Goal: Use online tool/utility: Utilize a website feature to perform a specific function

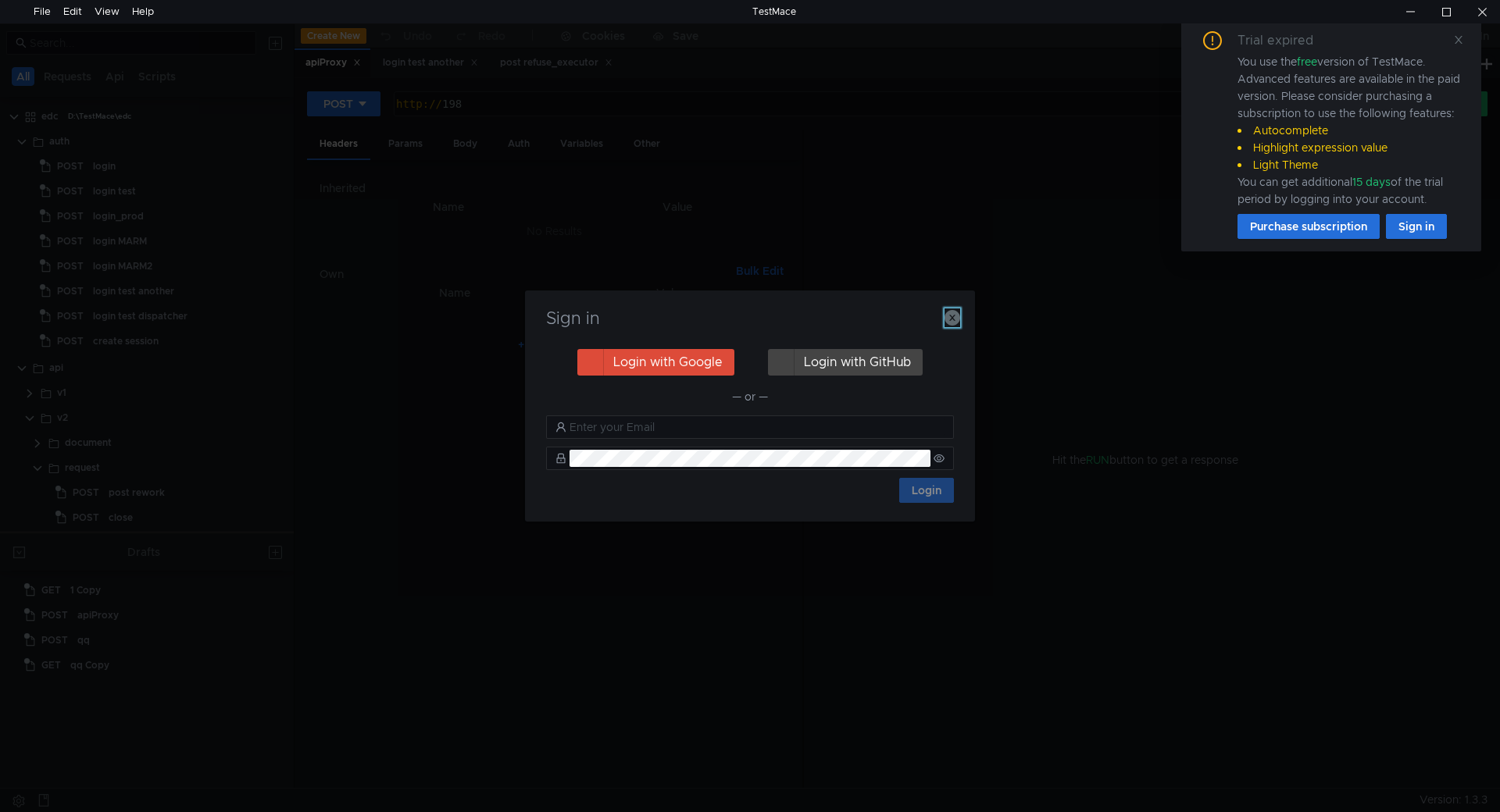
click at [948, 321] on icon "button" at bounding box center [952, 318] width 16 height 16
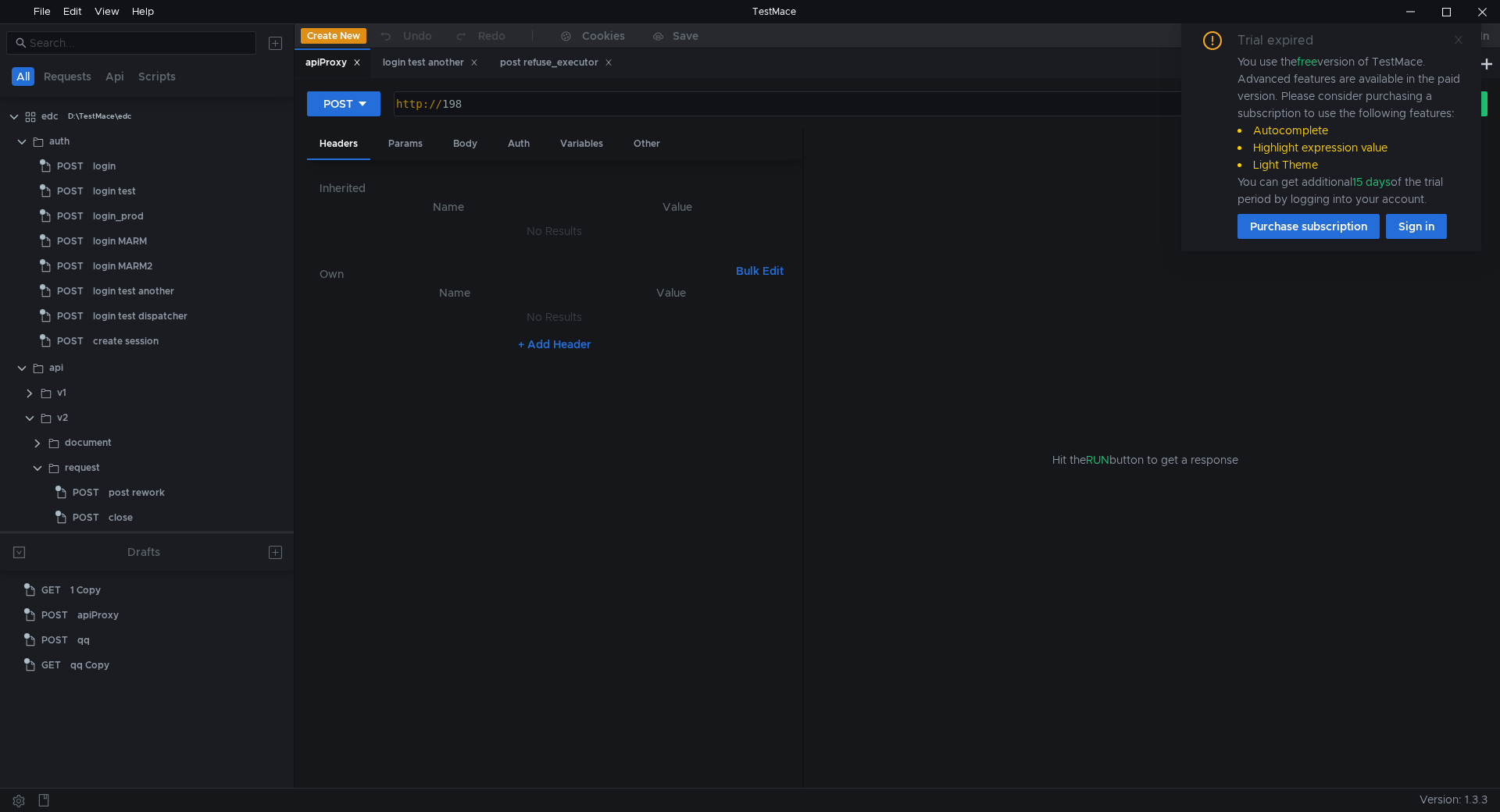
click at [1459, 41] on icon at bounding box center [1459, 40] width 11 height 11
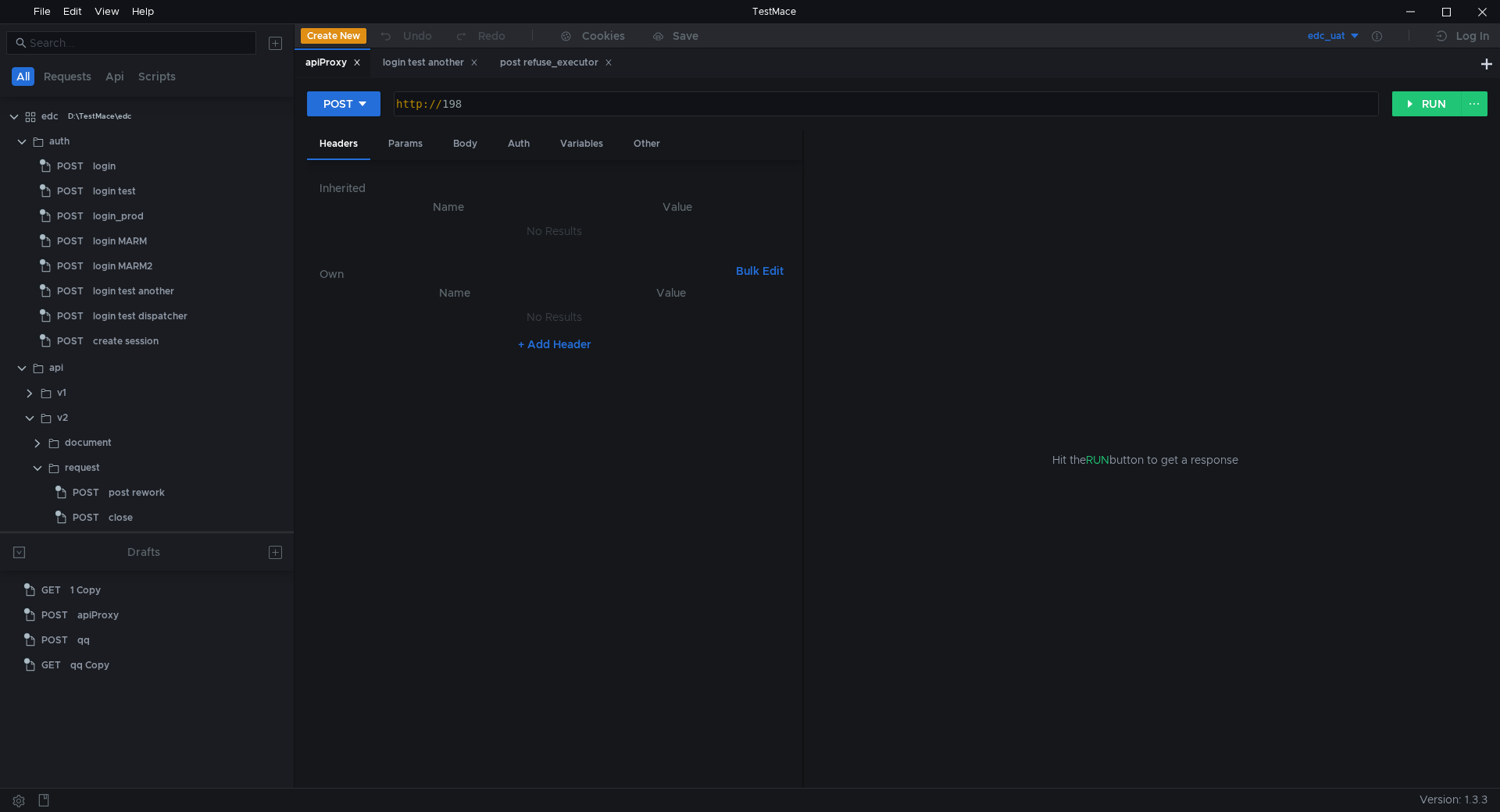
click at [613, 537] on nz-table "Name Value No Results + Add Header" at bounding box center [555, 530] width 470 height 492
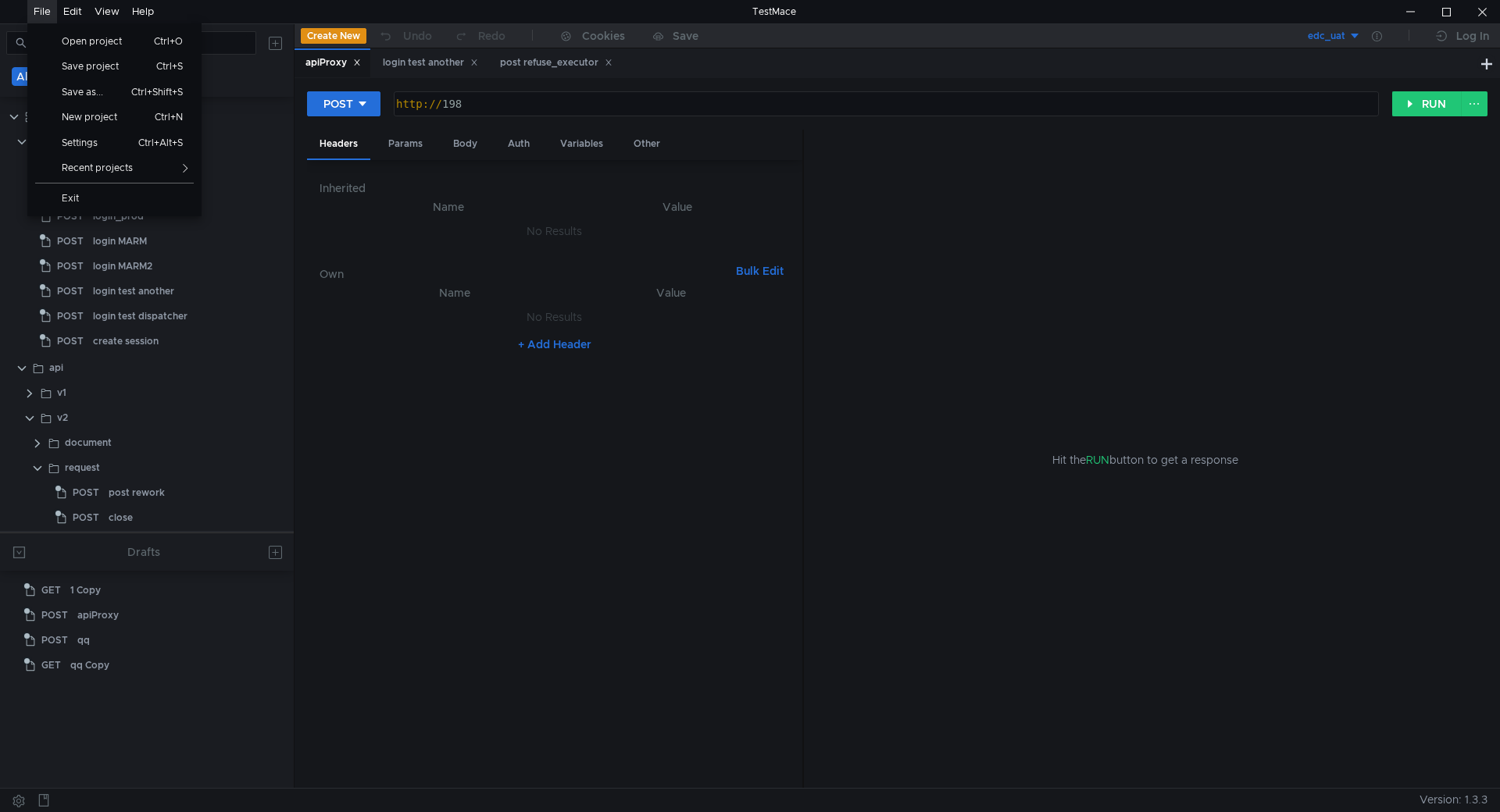
click at [37, 16] on div "File" at bounding box center [42, 11] width 17 height 23
click at [75, 44] on span "Open project" at bounding box center [98, 41] width 90 height 9
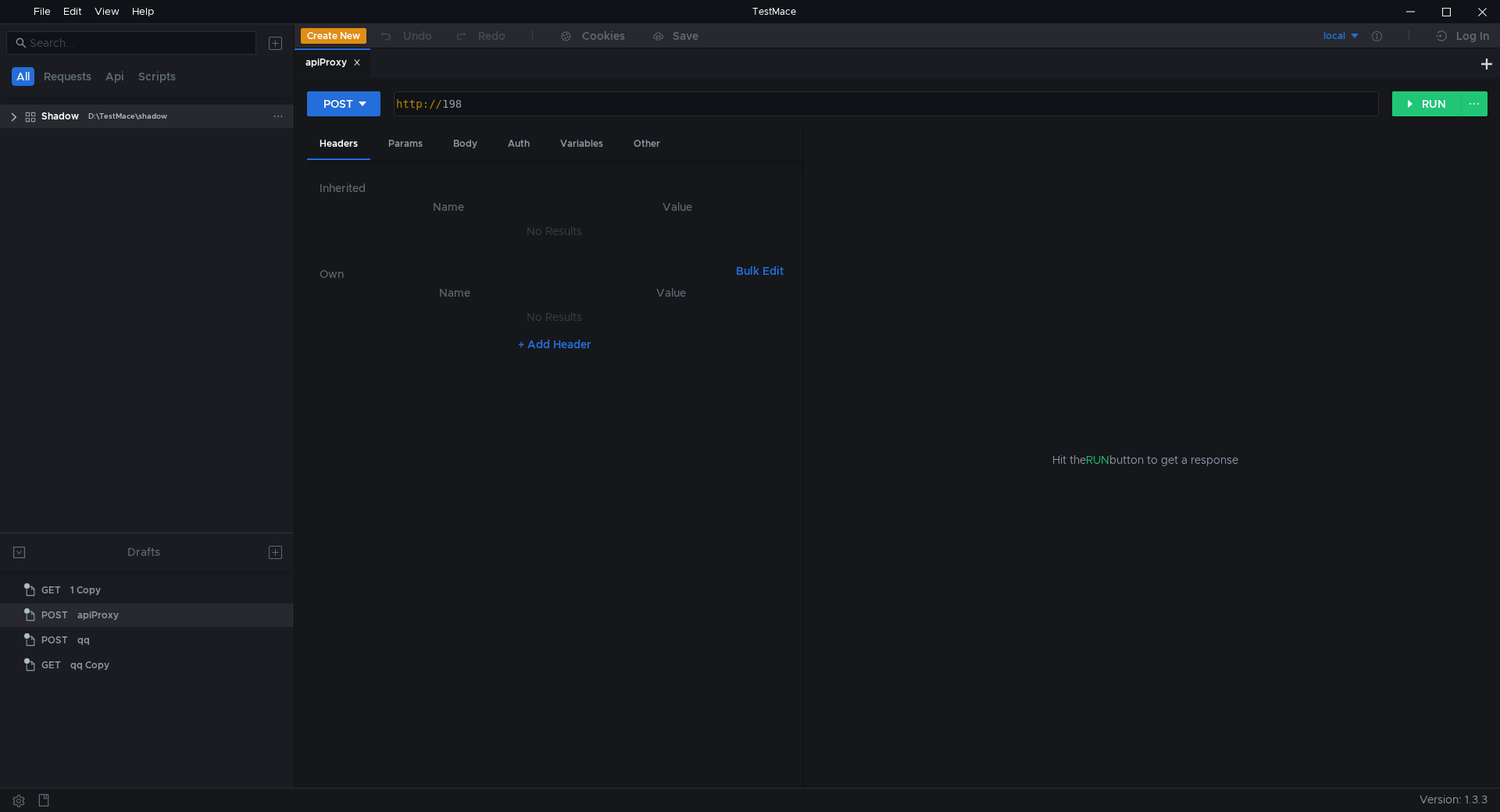
click at [17, 117] on clr-icon at bounding box center [13, 117] width 12 height 12
click at [20, 192] on clr-icon at bounding box center [22, 192] width 12 height 12
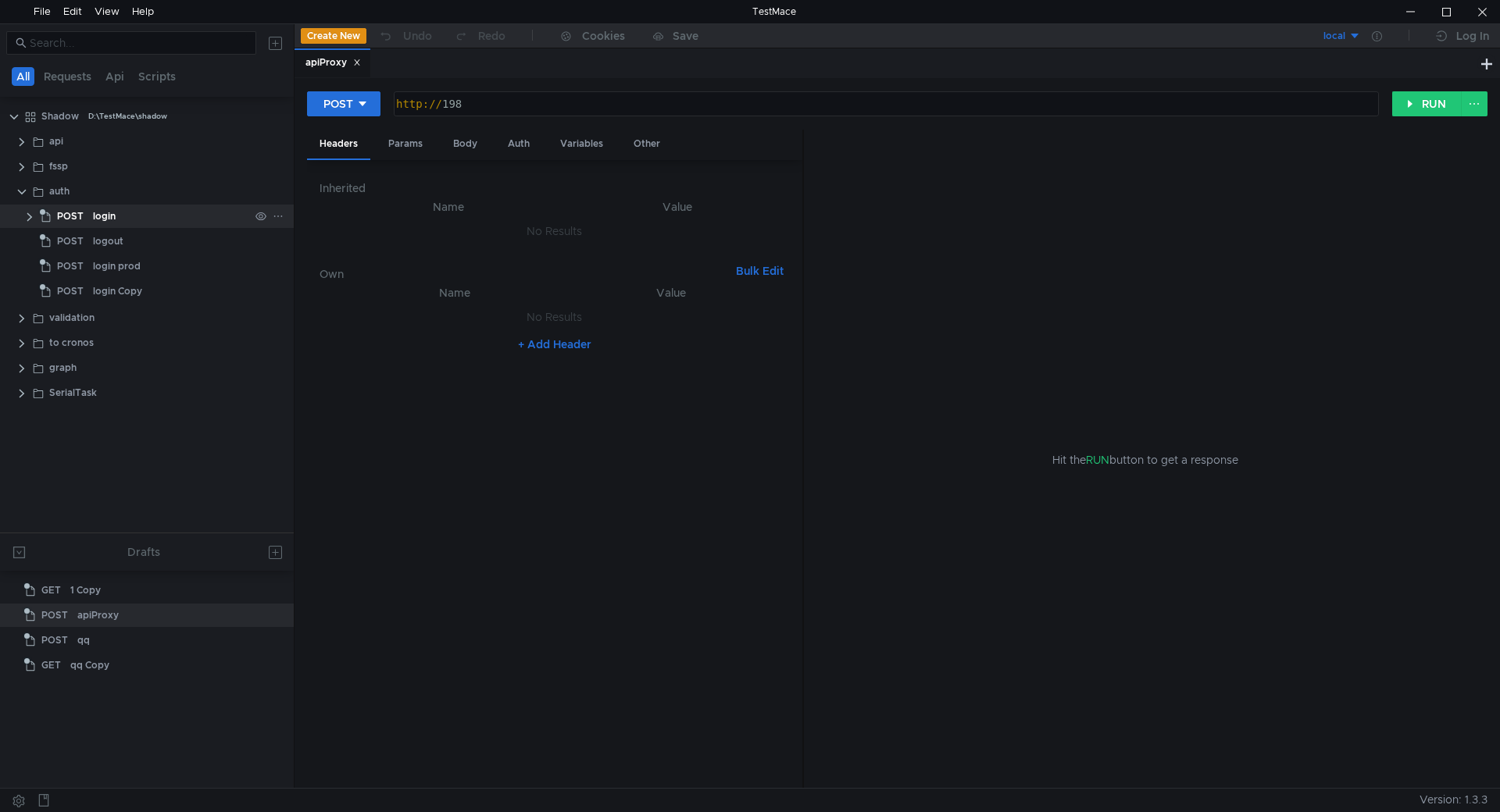
click at [82, 215] on span "POST" at bounding box center [70, 216] width 26 height 23
click at [461, 143] on div "Body" at bounding box center [465, 144] width 49 height 29
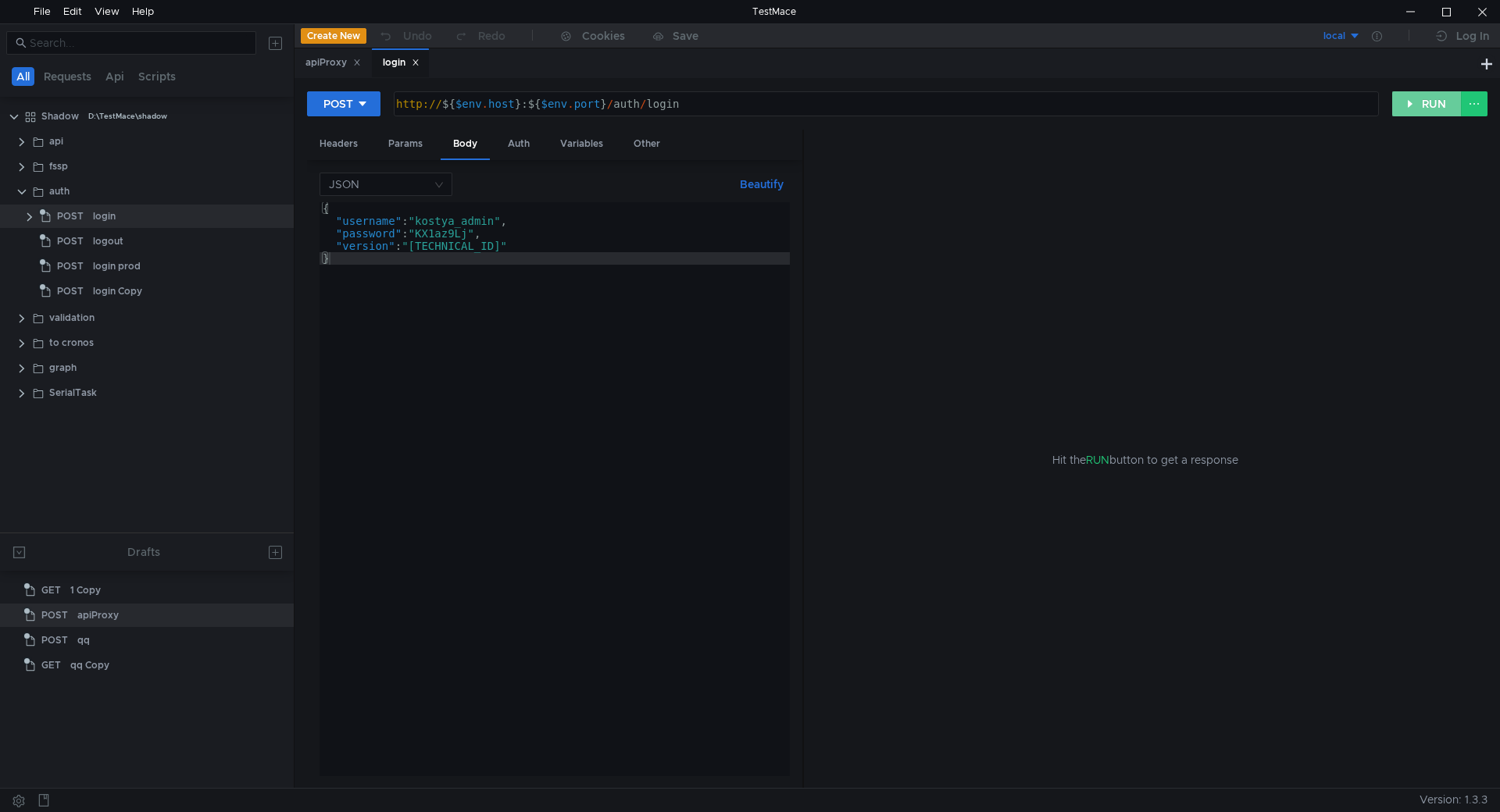
click at [1427, 102] on button "RUN" at bounding box center [1427, 103] width 70 height 25
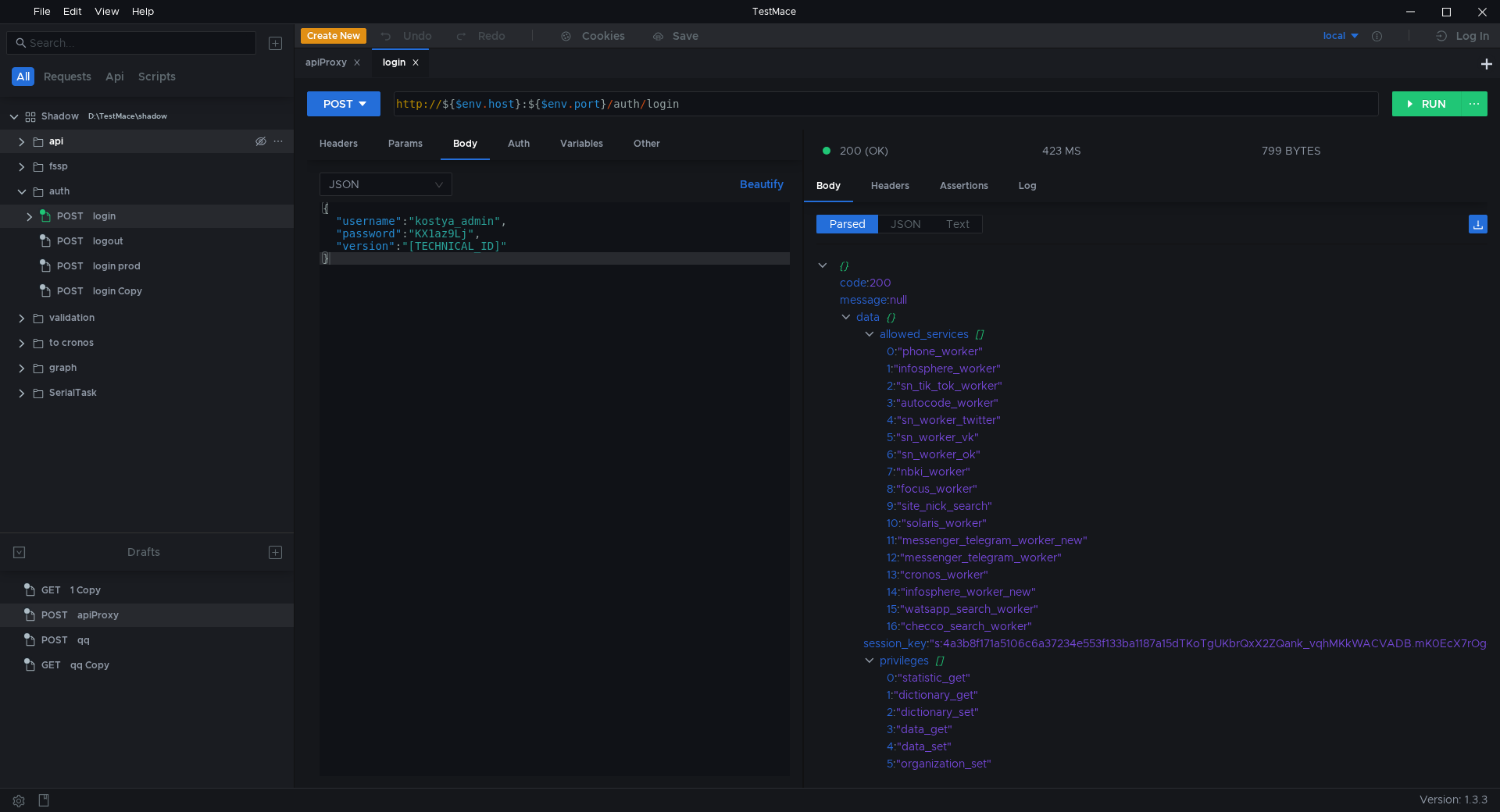
click at [20, 142] on clr-icon at bounding box center [22, 142] width 12 height 12
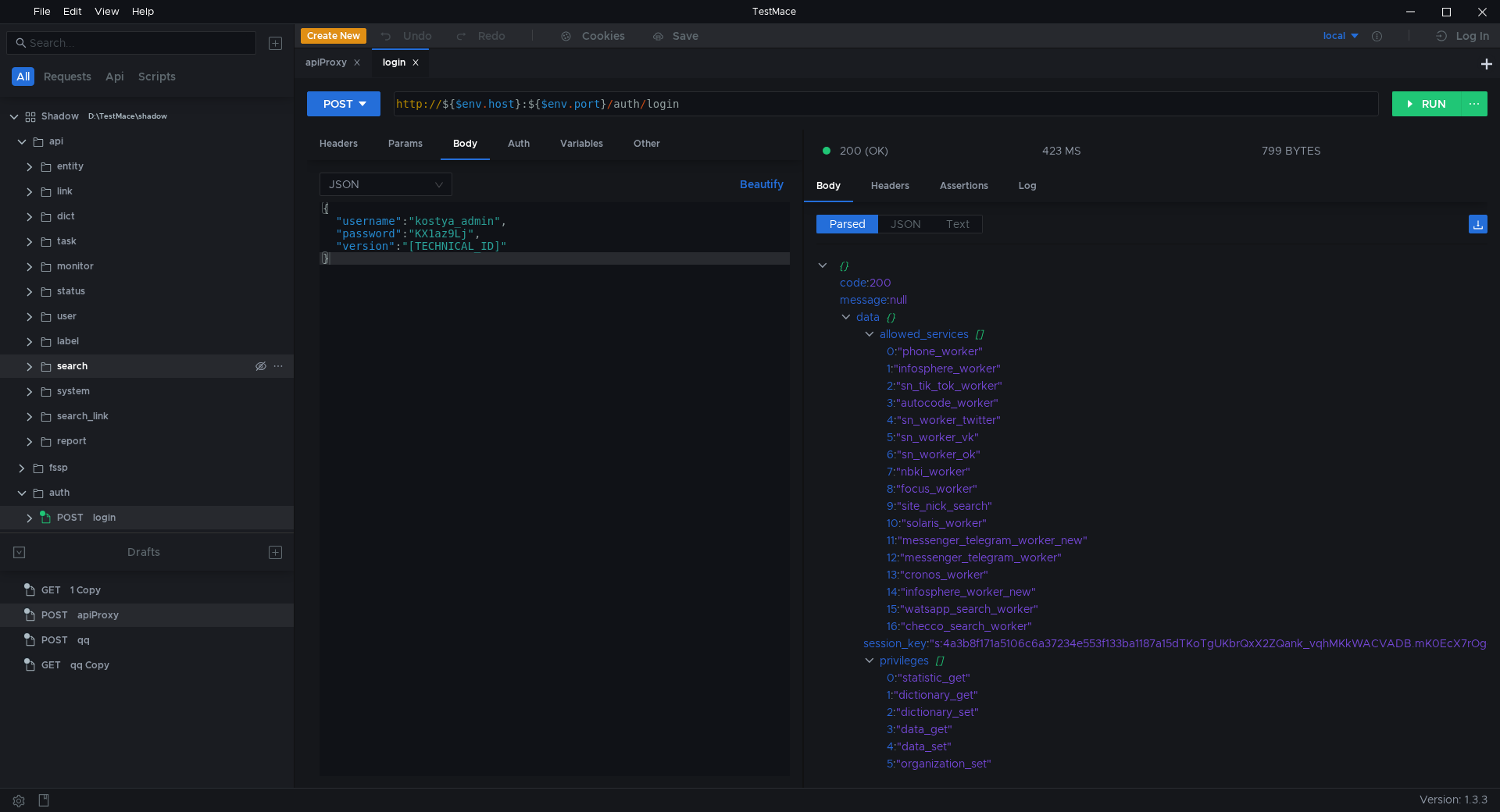
click at [25, 371] on clr-icon at bounding box center [29, 367] width 12 height 12
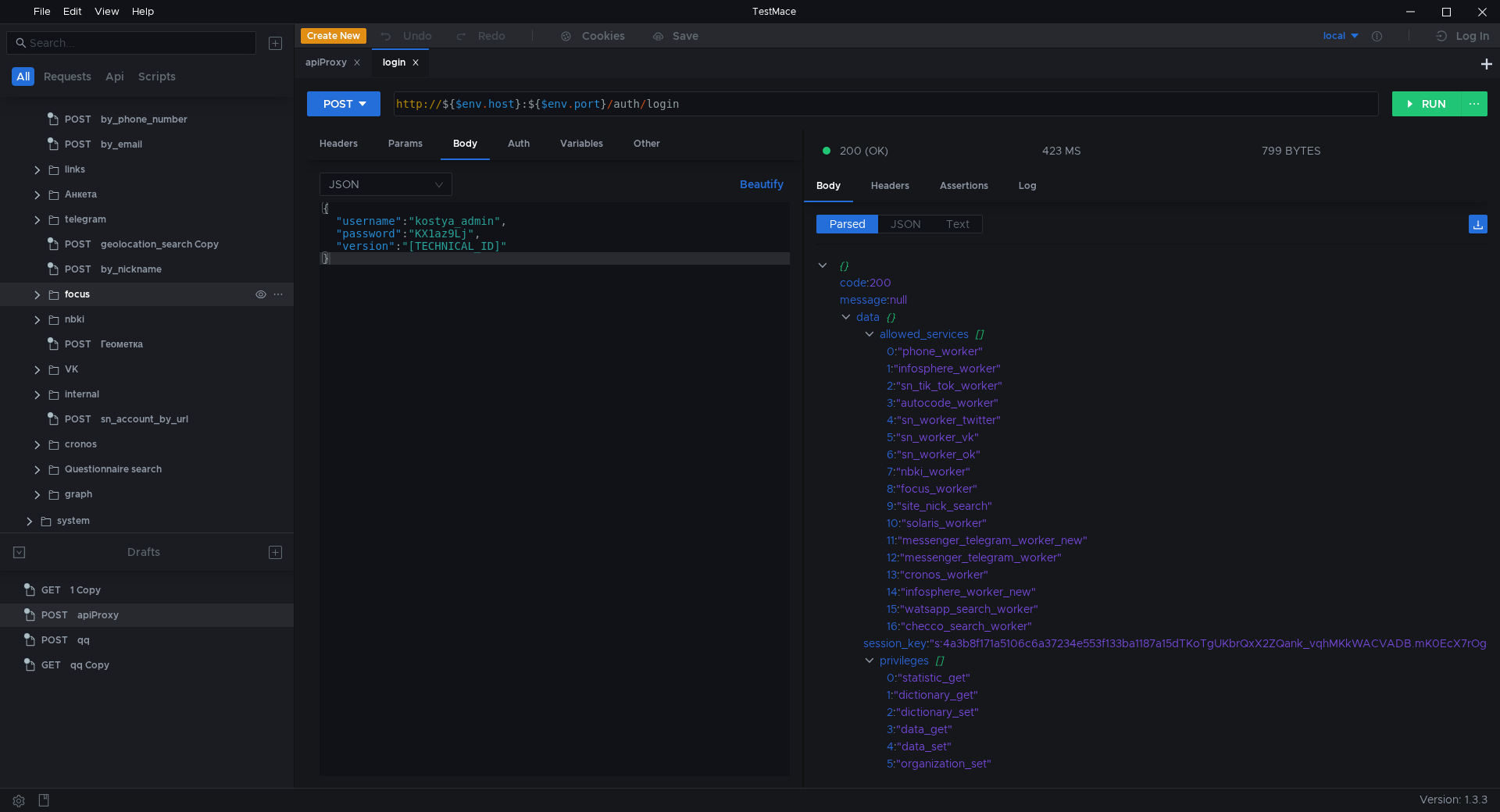
scroll to position [391, 0]
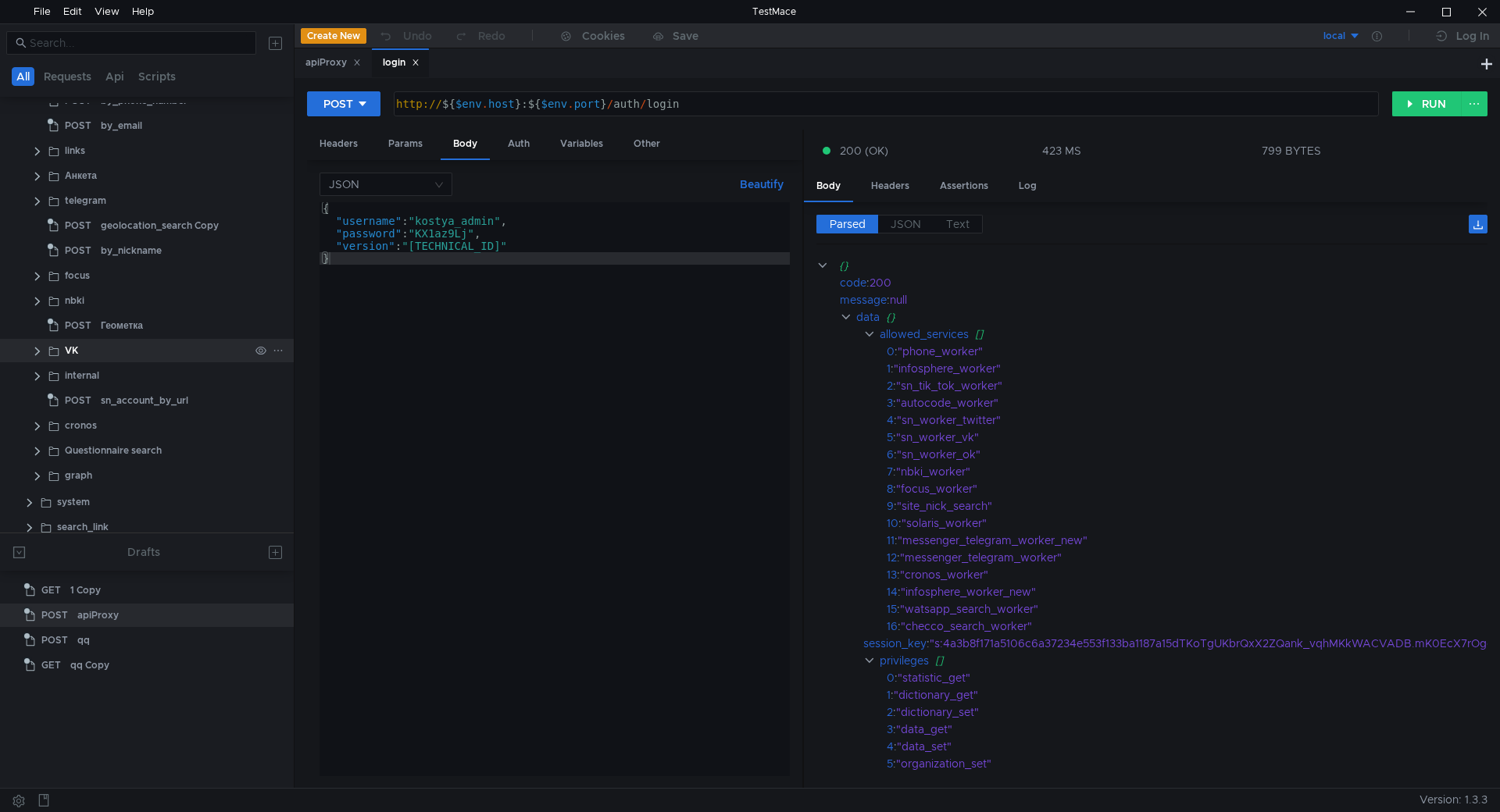
click at [37, 352] on clr-icon at bounding box center [37, 351] width 12 height 12
click at [47, 373] on clr-icon at bounding box center [45, 376] width 12 height 12
click at [141, 398] on div "by user id" at bounding box center [138, 400] width 44 height 23
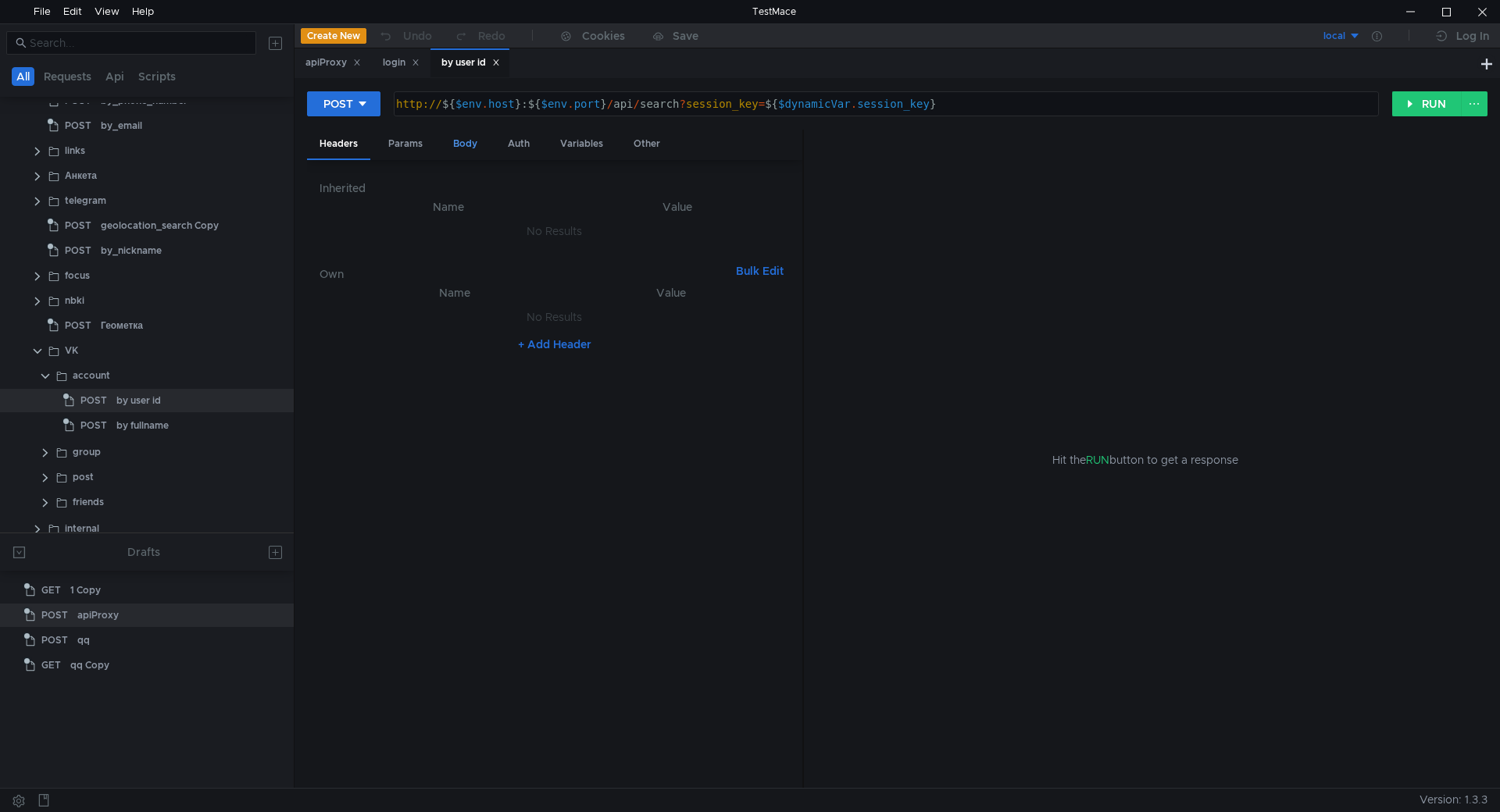
click at [465, 146] on div "Body" at bounding box center [465, 144] width 49 height 29
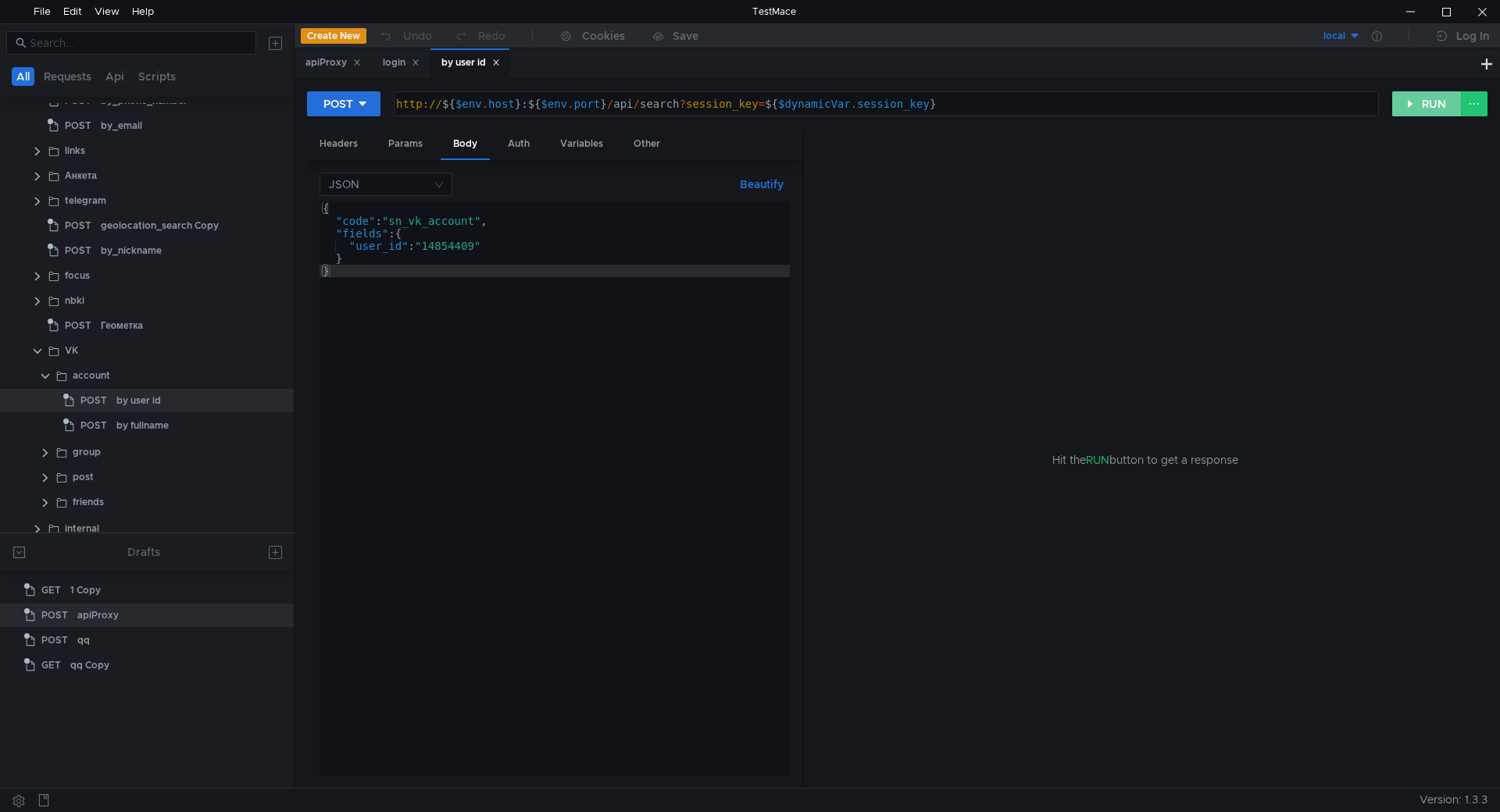
click at [1425, 104] on button "RUN" at bounding box center [1427, 103] width 70 height 25
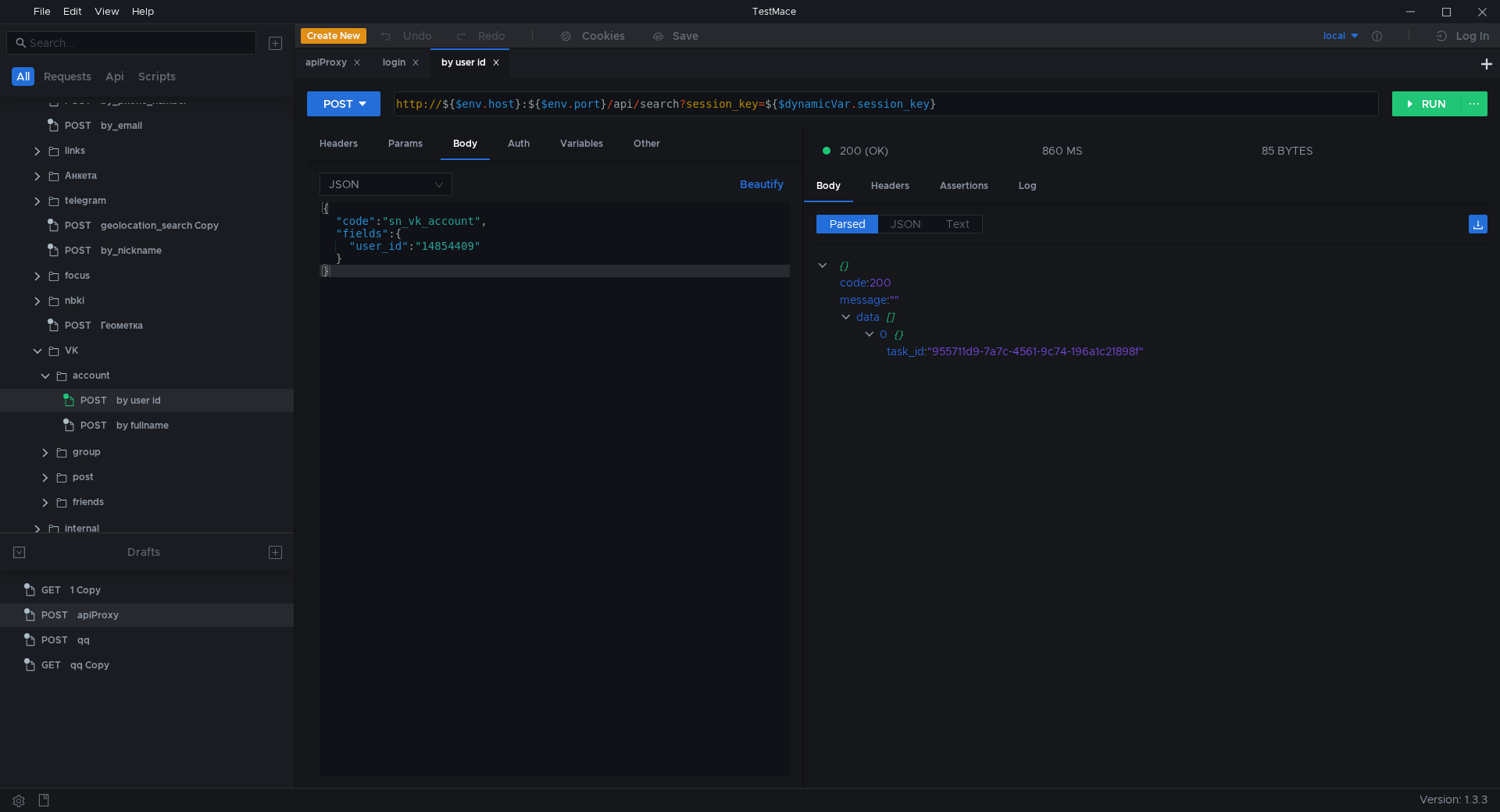
click at [398, 238] on div "{ "code" : "sn_vk_account" , "fields" : { "user_id" : "14854409" } }" at bounding box center [555, 501] width 470 height 599
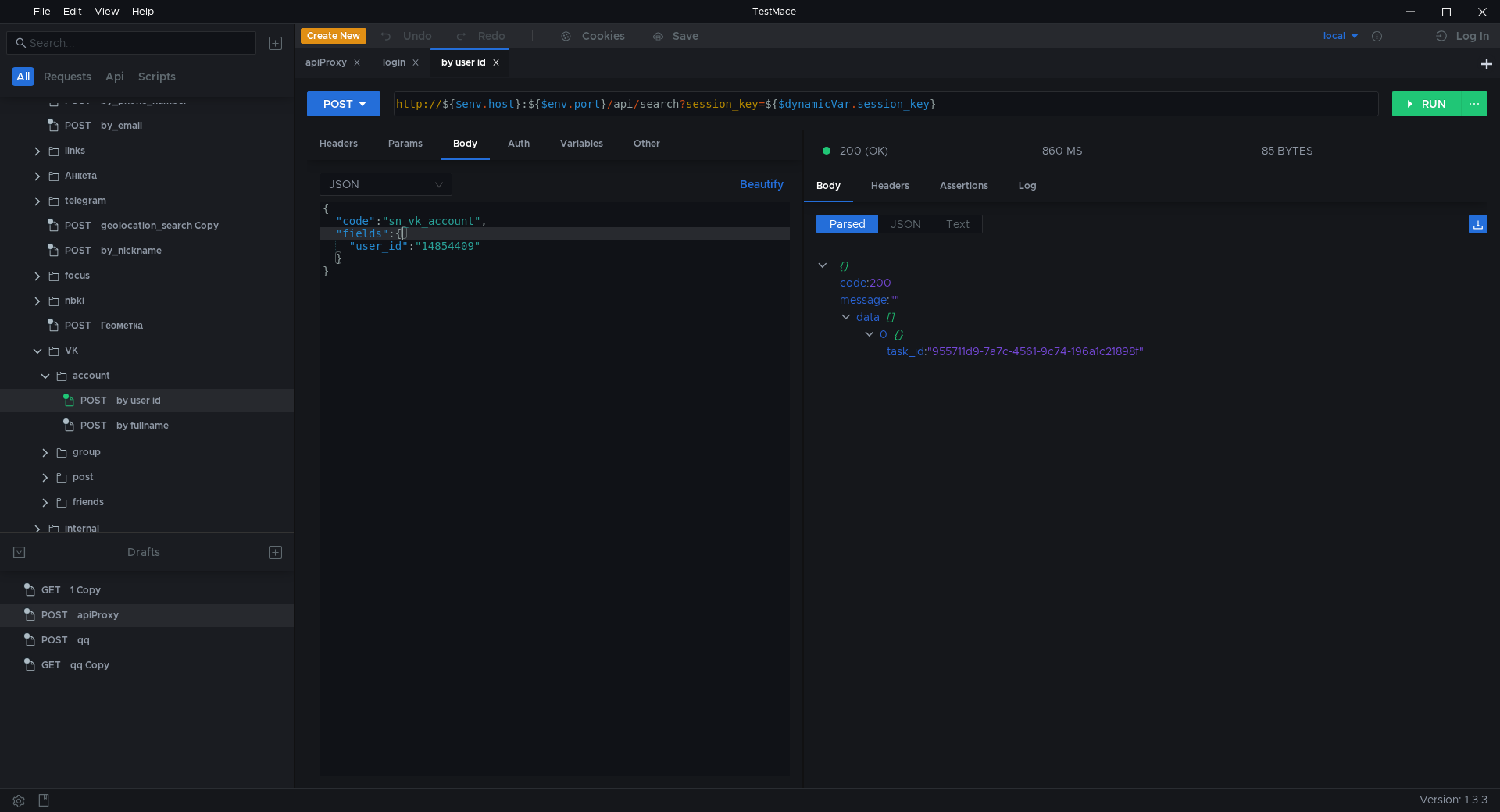
scroll to position [0, 6]
click at [353, 261] on div "{ "code" : "sn_vk_account" , "fields" : [{ "user_id" : "14854409" } }" at bounding box center [555, 501] width 470 height 599
type textarea "}]"
click at [757, 180] on button "Beautify" at bounding box center [761, 184] width 56 height 19
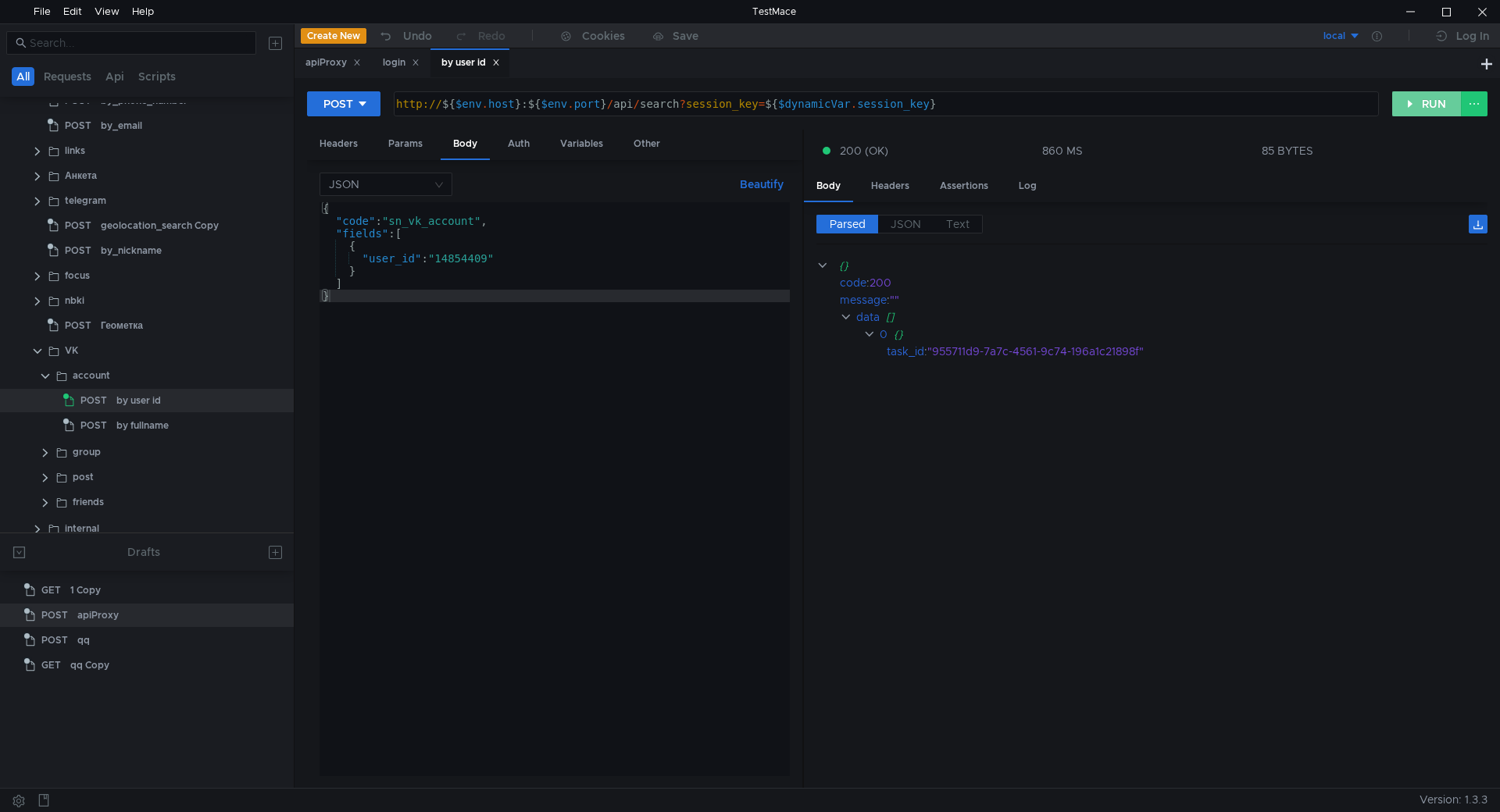
click at [1430, 106] on button "RUN" at bounding box center [1427, 103] width 70 height 25
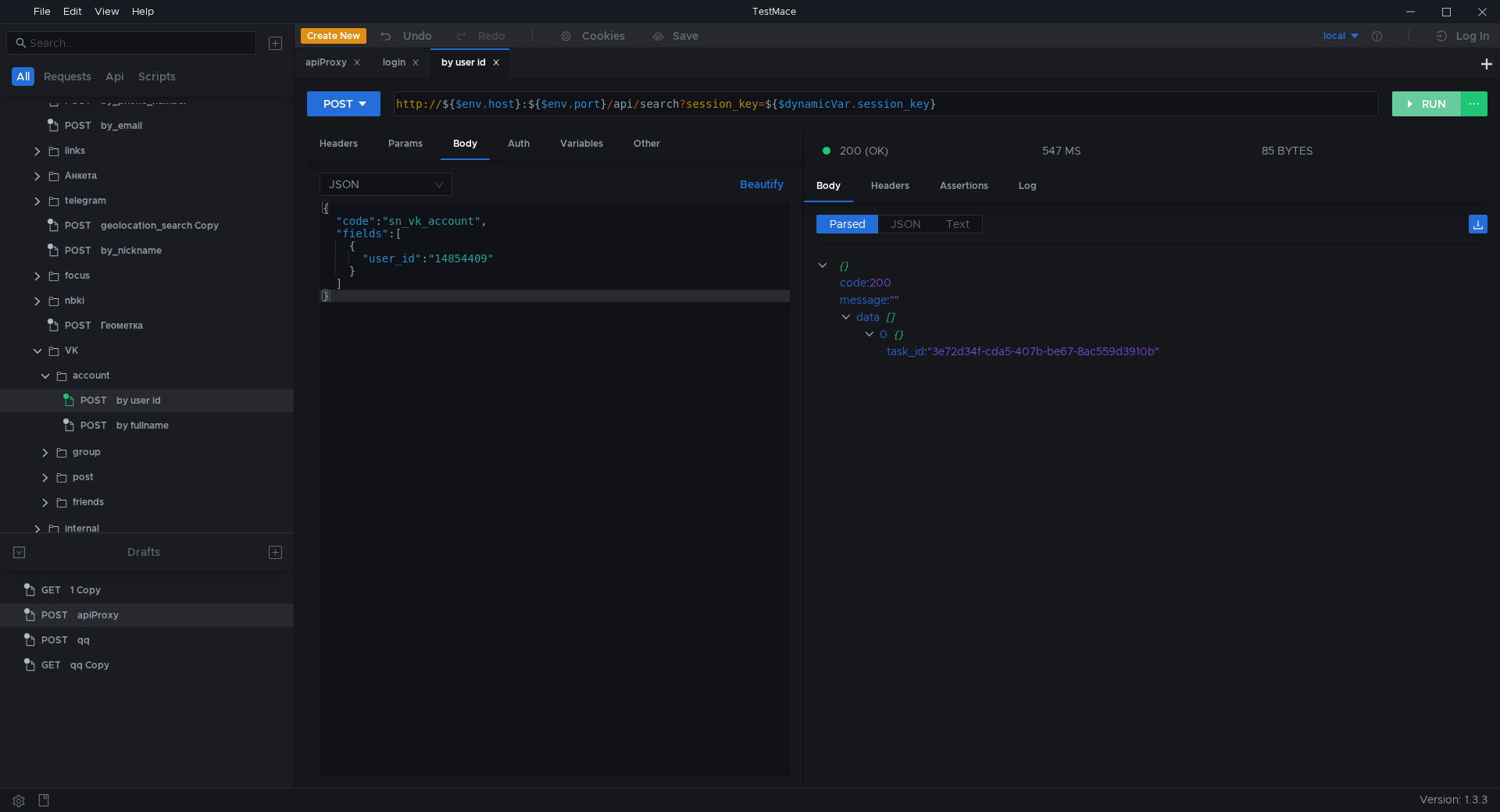
click at [1428, 101] on button "RUN" at bounding box center [1427, 103] width 70 height 25
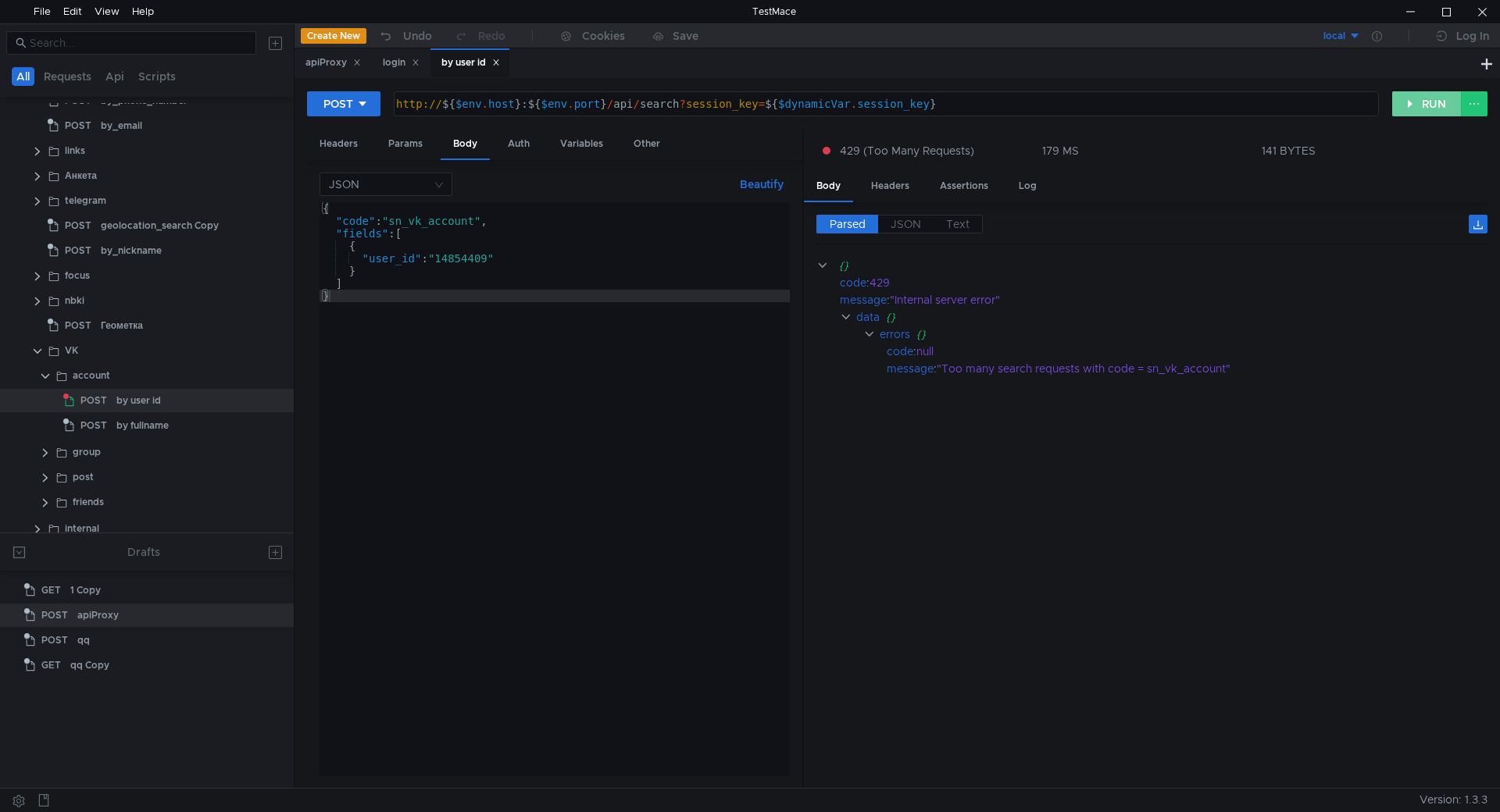
click at [1413, 106] on button "RUN" at bounding box center [1427, 103] width 70 height 25
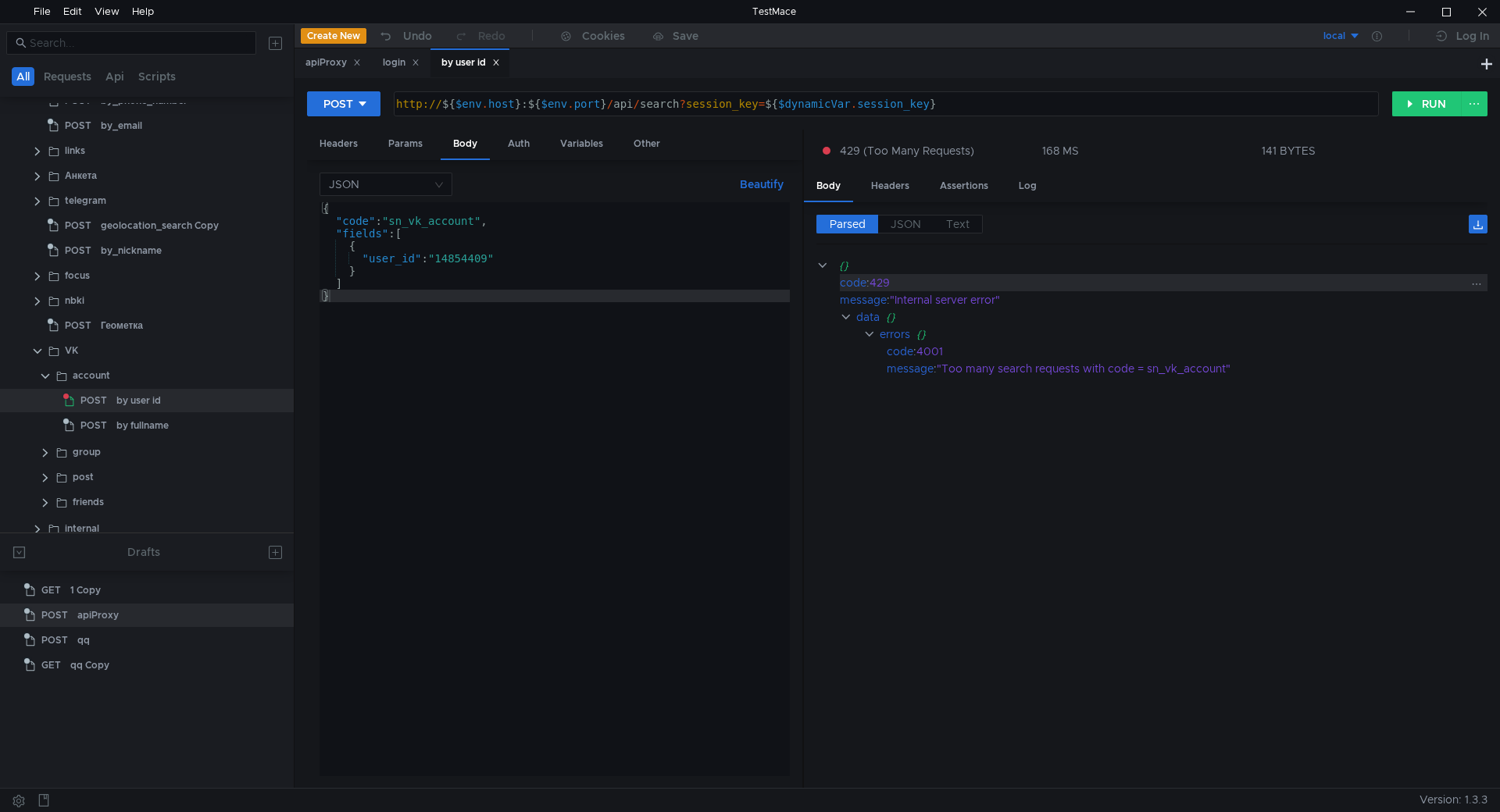
click at [881, 281] on div "429" at bounding box center [1167, 283] width 596 height 17
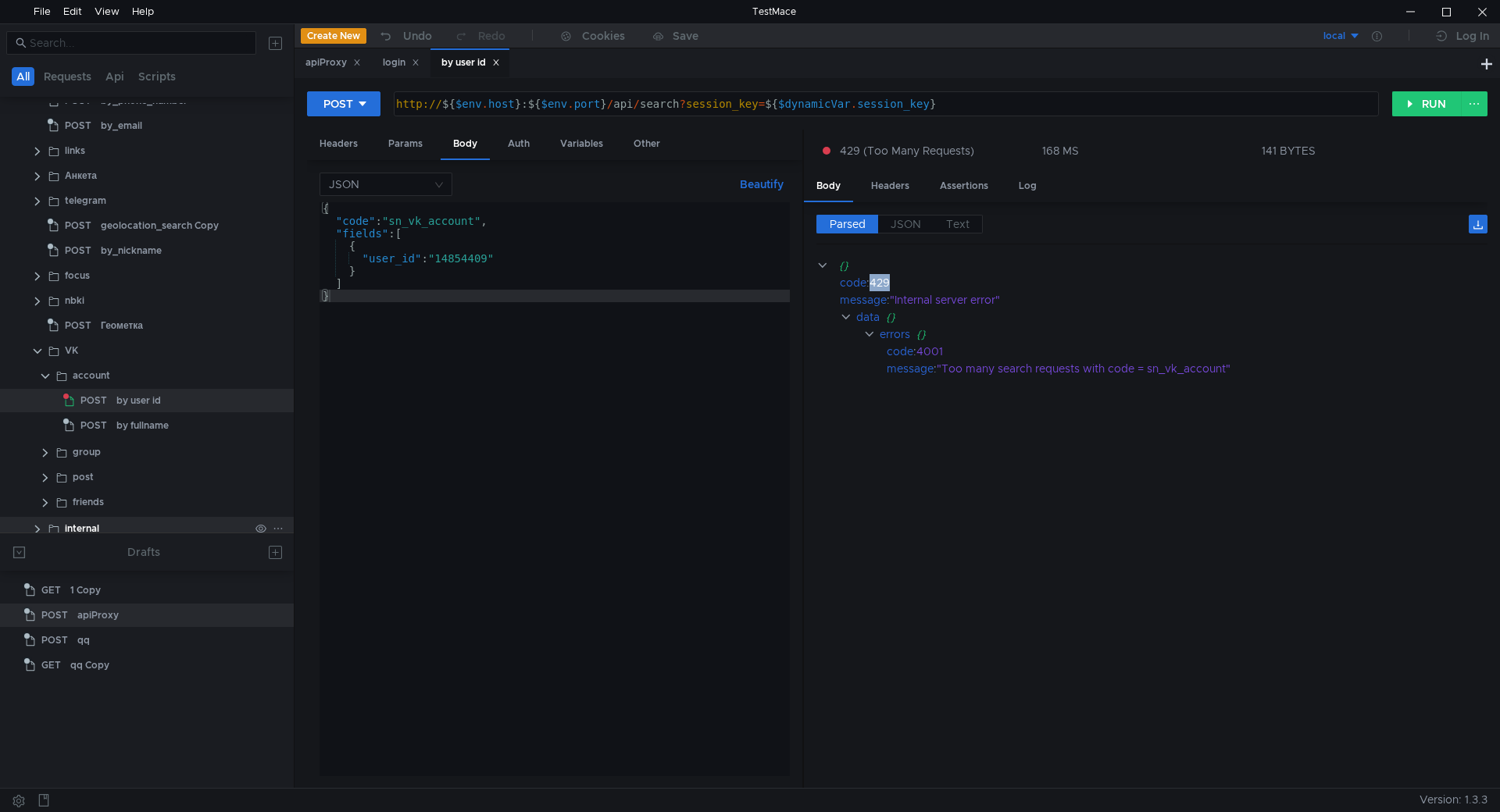
copy div "429"
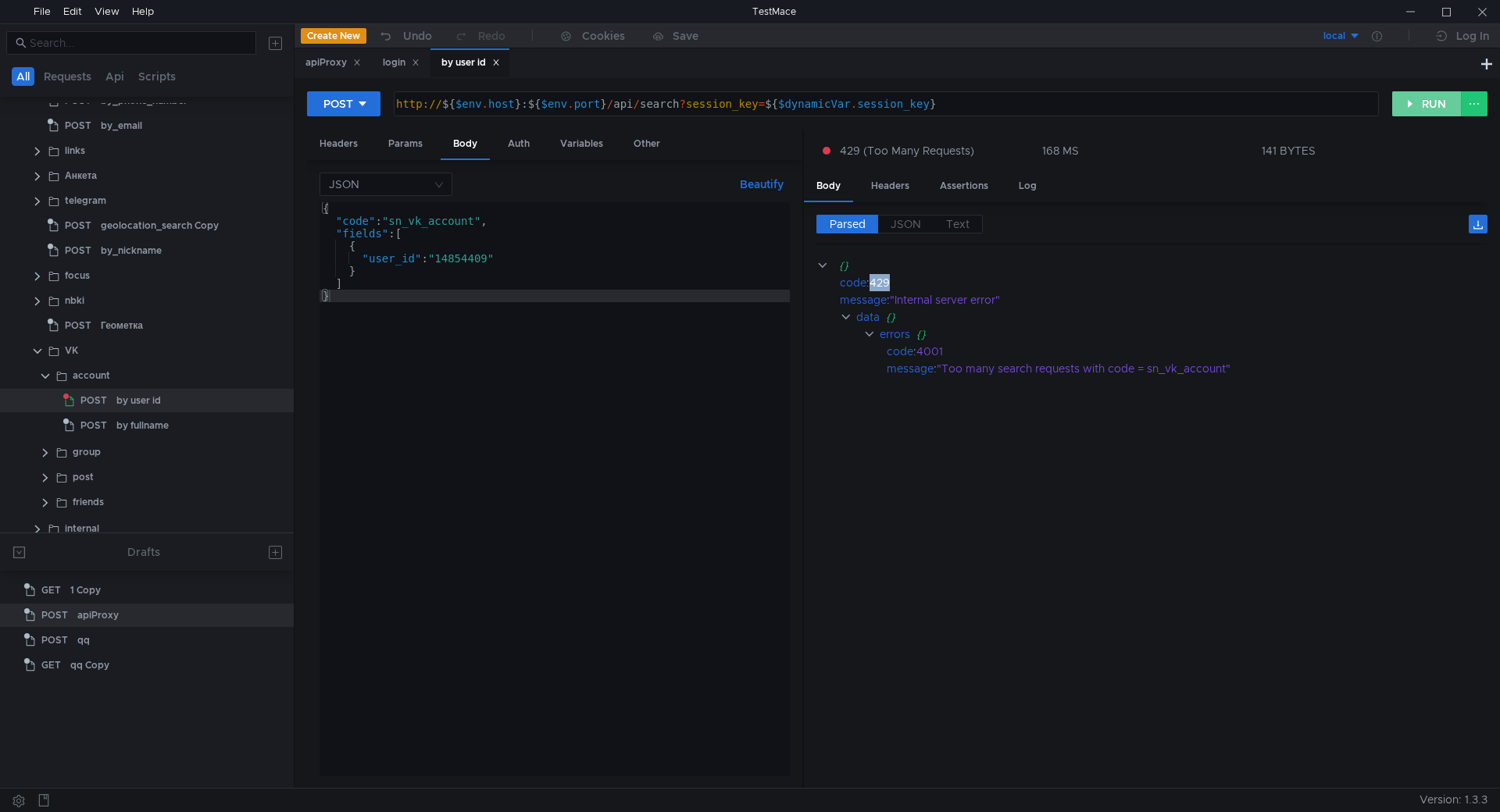
click at [1421, 102] on button "RUN" at bounding box center [1427, 103] width 70 height 25
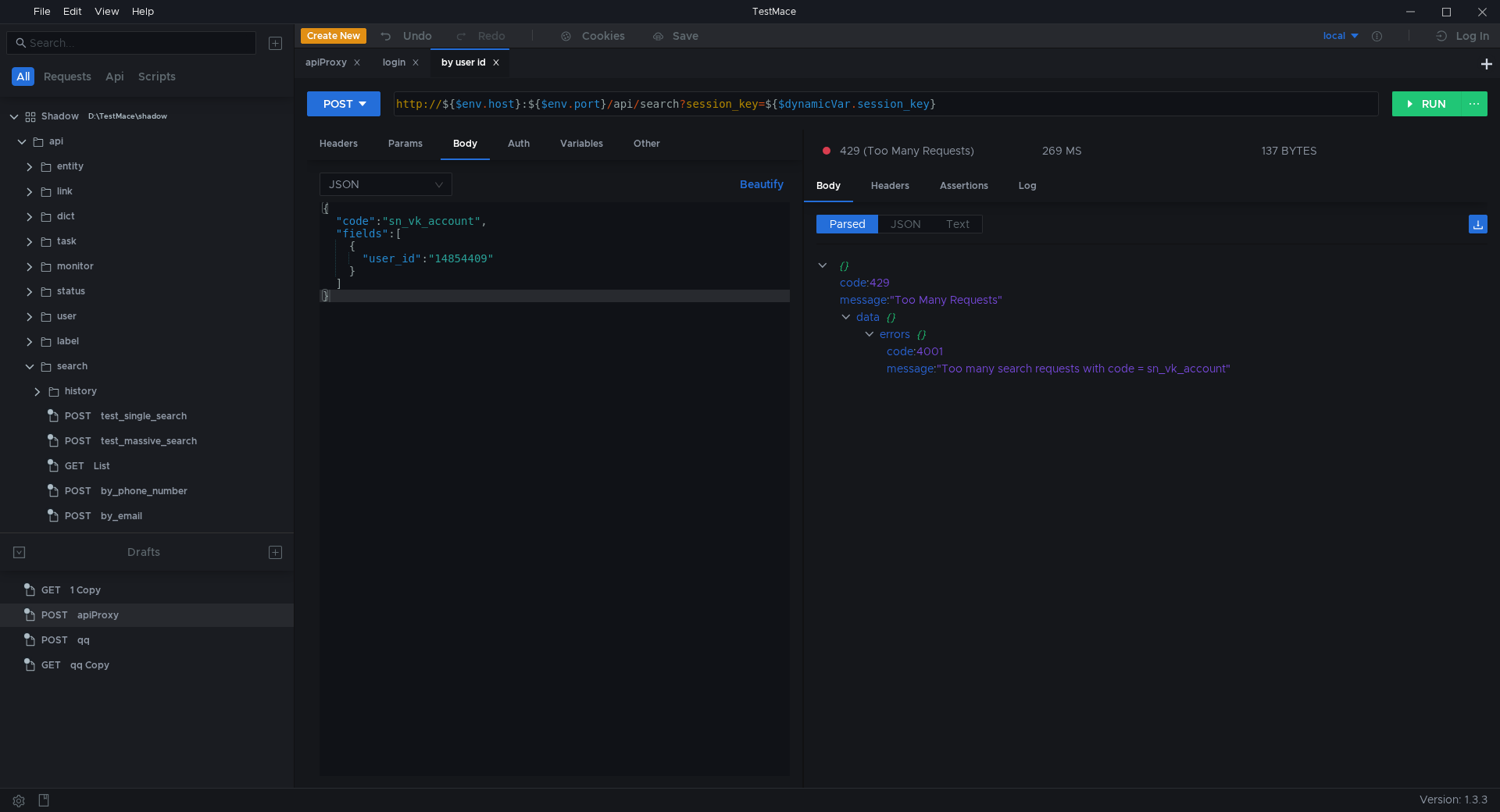
scroll to position [0, 1]
